Goal: Task Accomplishment & Management: Manage account settings

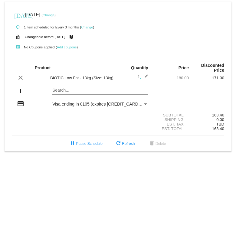
click at [54, 16] on link "Change" at bounding box center [49, 15] width 12 height 4
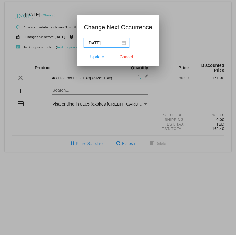
click at [122, 43] on div "[DATE]" at bounding box center [106, 43] width 38 height 7
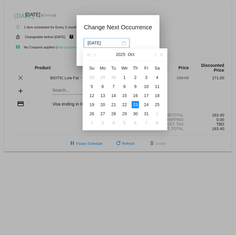
click at [97, 56] on button "button" at bounding box center [95, 54] width 7 height 12
click at [91, 111] on div "28" at bounding box center [91, 113] width 7 height 7
type input "[DATE]"
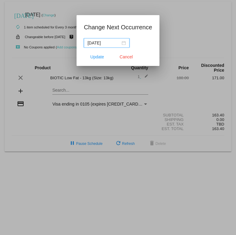
click at [97, 58] on span "Update" at bounding box center [97, 56] width 14 height 5
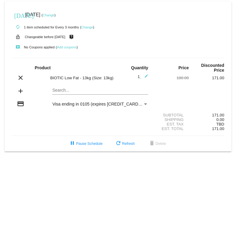
click at [86, 28] on link "Change" at bounding box center [87, 27] width 12 height 4
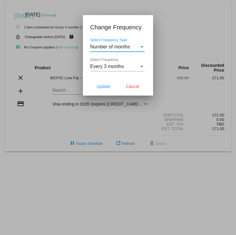
click at [142, 64] on div "Select Frequency" at bounding box center [141, 66] width 5 height 5
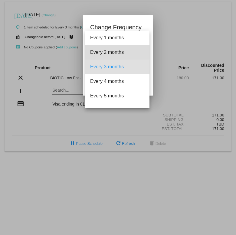
click at [97, 52] on span "Every 2 months" at bounding box center [117, 52] width 54 height 15
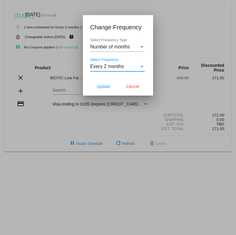
click at [103, 87] on span "Update" at bounding box center [103, 86] width 14 height 5
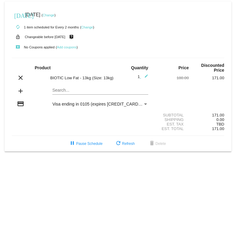
click at [54, 14] on link "Change" at bounding box center [49, 15] width 12 height 4
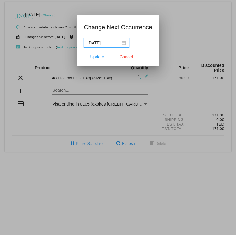
click at [121, 43] on div "[DATE]" at bounding box center [106, 43] width 38 height 7
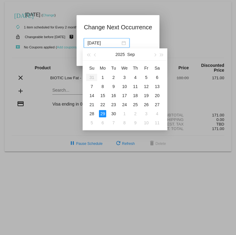
click at [96, 54] on button "button" at bounding box center [95, 54] width 7 height 12
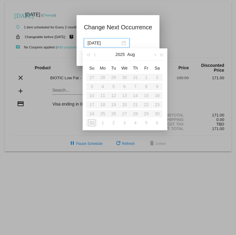
click at [122, 55] on button "2025" at bounding box center [119, 54] width 9 height 12
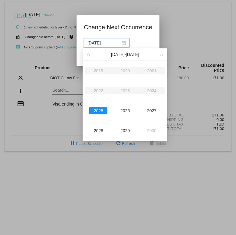
click at [127, 111] on div "2026" at bounding box center [125, 110] width 18 height 7
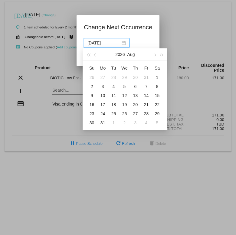
click at [90, 57] on button "button" at bounding box center [88, 54] width 7 height 12
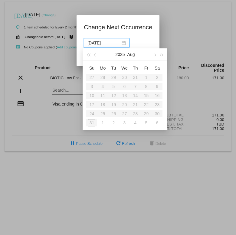
click at [152, 53] on button "button" at bounding box center [154, 54] width 7 height 12
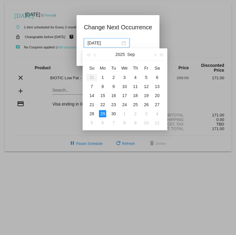
click at [103, 76] on div "1" at bounding box center [102, 77] width 7 height 7
type input "[DATE]"
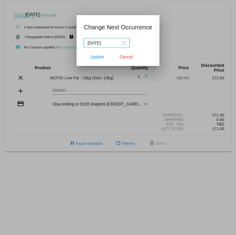
click at [96, 56] on span "Update" at bounding box center [97, 56] width 14 height 5
